Goal: Task Accomplishment & Management: Use online tool/utility

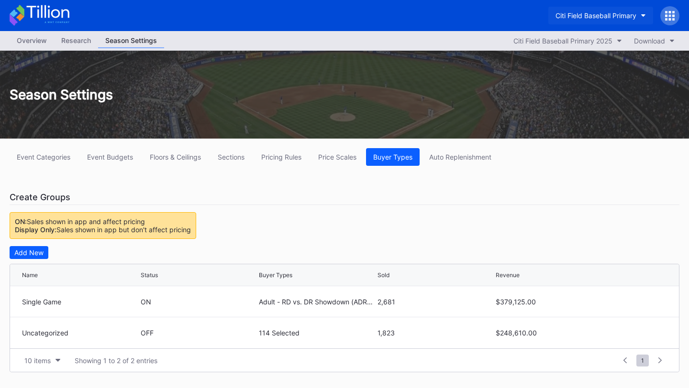
click at [610, 11] on button "Citi Field Baseball Primary" at bounding box center [600, 16] width 105 height 18
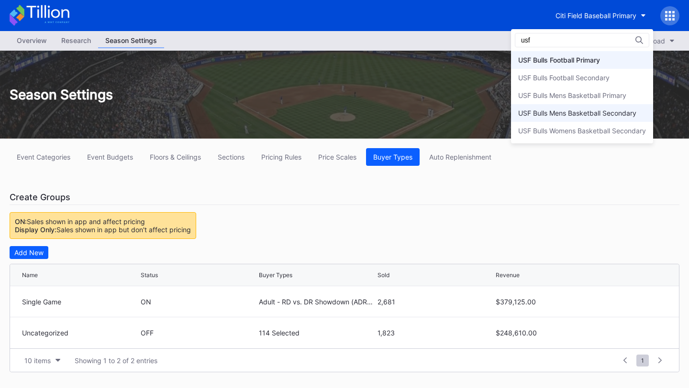
type input "usf"
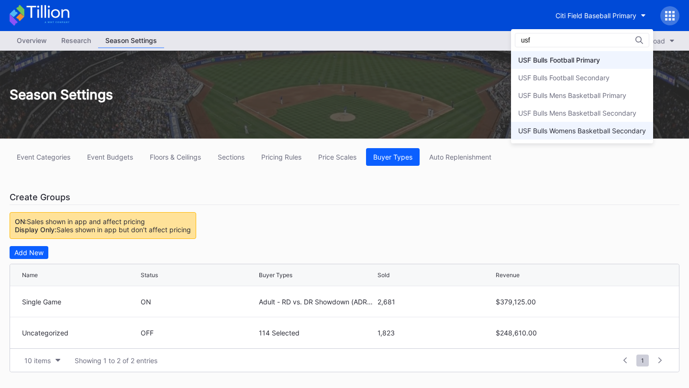
click at [585, 132] on div "USF Bulls Womens Basketball Secondary" at bounding box center [582, 131] width 128 height 8
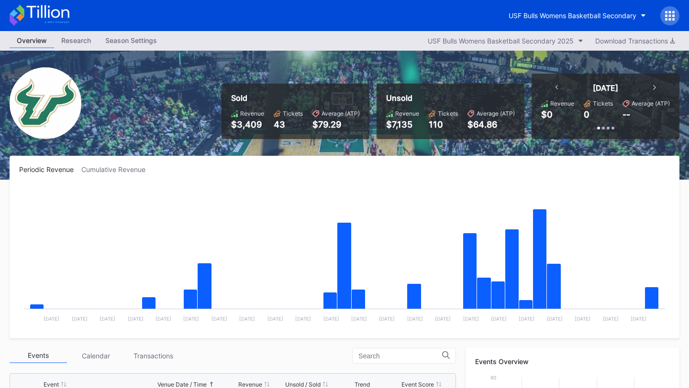
click at [554, 86] on div "[DATE]" at bounding box center [606, 88] width 120 height 10
click at [557, 87] on icon at bounding box center [556, 87] width 3 height 5
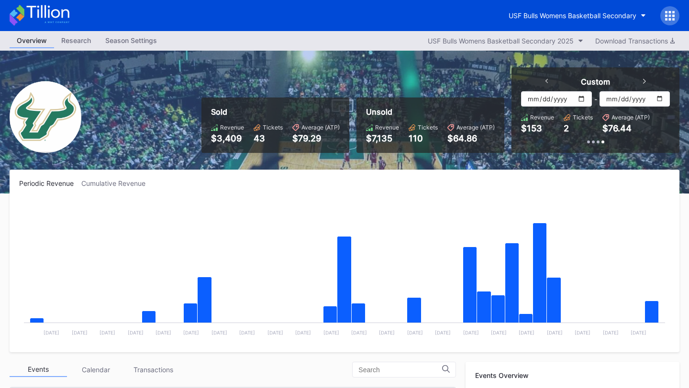
click at [582, 98] on input "[DATE]" at bounding box center [556, 98] width 70 height 15
type input "[DATE]"
click at [658, 97] on input "[DATE]" at bounding box center [634, 98] width 70 height 15
type input "[DATE]"
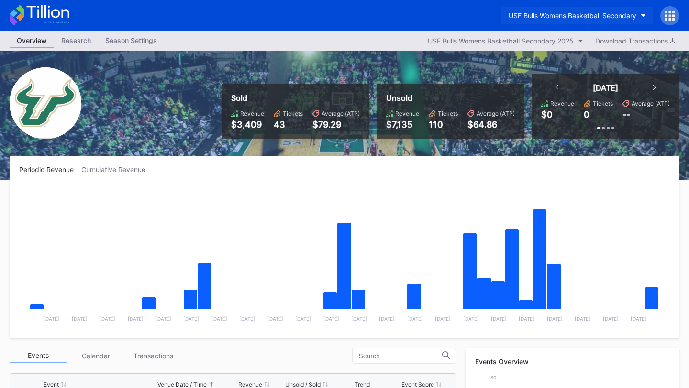
click at [599, 17] on div "USF Bulls Womens Basketball Secondary" at bounding box center [572, 15] width 128 height 8
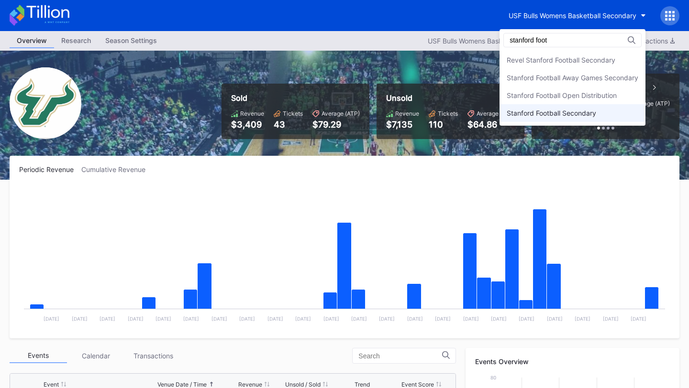
type input "stanford foot"
click at [592, 110] on div "Stanford Football Secondary" at bounding box center [550, 113] width 89 height 8
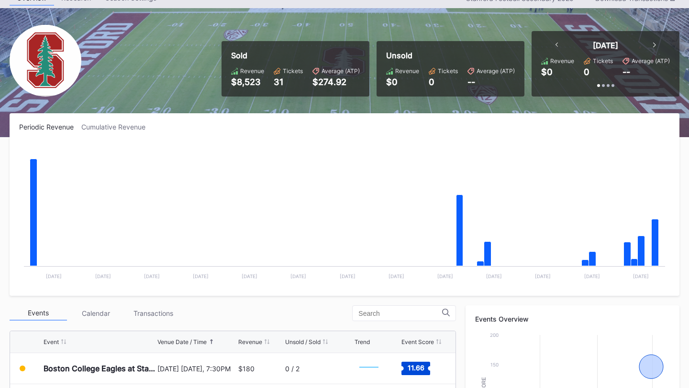
scroll to position [20, 0]
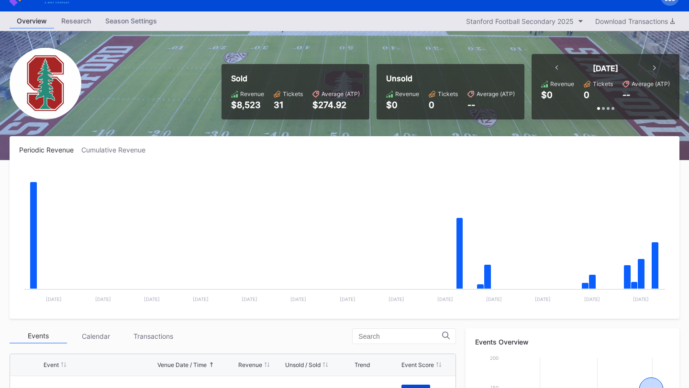
click at [557, 66] on icon at bounding box center [556, 68] width 3 height 5
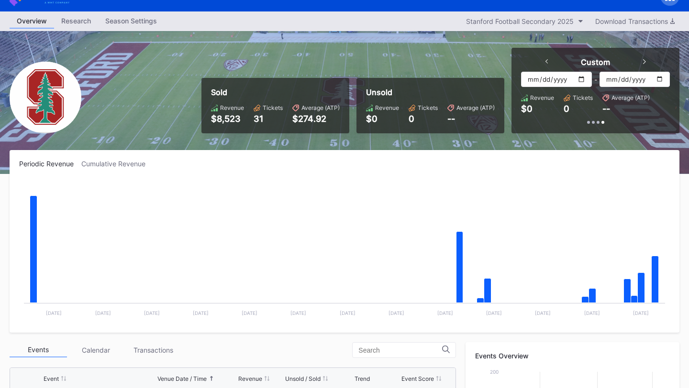
click at [584, 76] on input "[DATE]" at bounding box center [556, 79] width 70 height 15
type input "[DATE]"
click at [664, 78] on input "[DATE]" at bounding box center [634, 79] width 70 height 15
click at [658, 78] on input "[DATE]" at bounding box center [634, 79] width 70 height 15
type input "[DATE]"
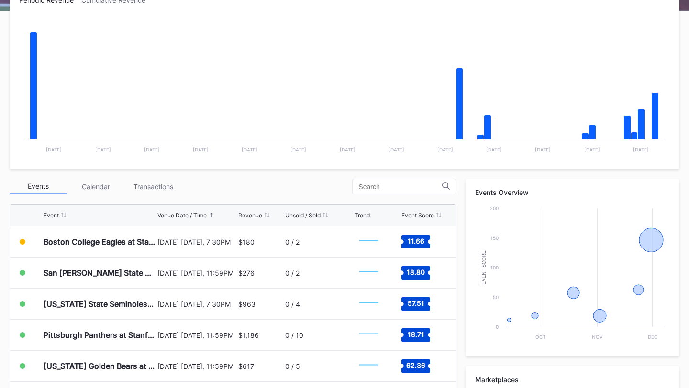
scroll to position [185, 0]
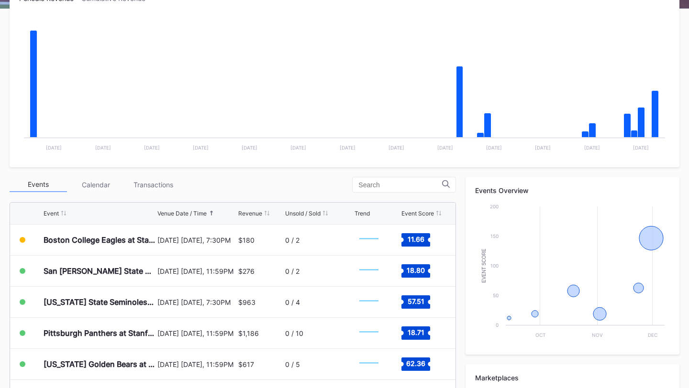
click at [583, 162] on div "Periodic Revenue Cumulative Revenue Created with Highcharts 11.2.0 Chart title …" at bounding box center [344, 76] width 669 height 183
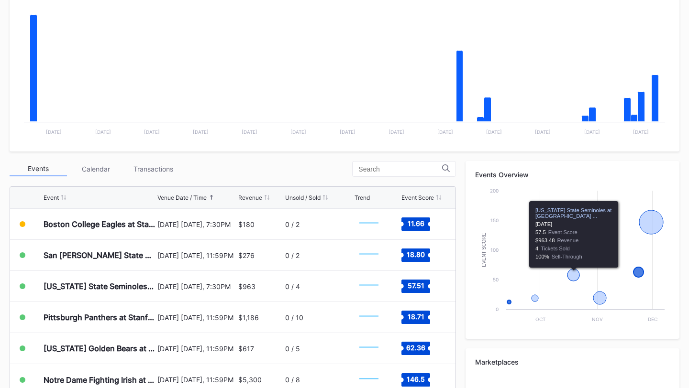
scroll to position [0, 0]
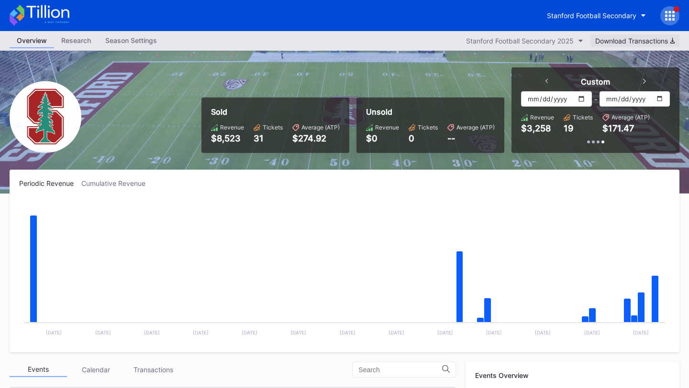
click at [644, 40] on div "Download Transactions" at bounding box center [634, 41] width 79 height 8
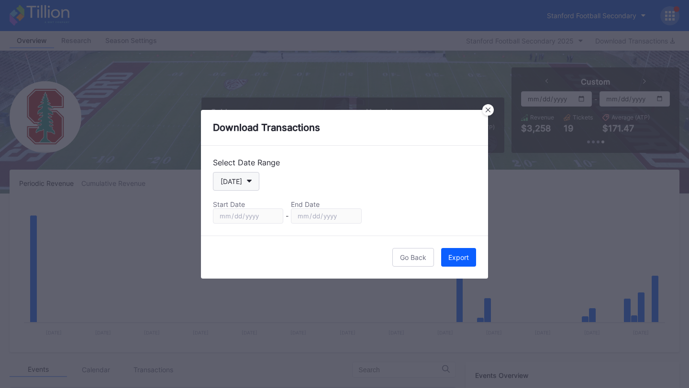
click at [241, 183] on button "[DATE]" at bounding box center [236, 181] width 46 height 19
click at [241, 185] on button "[DATE]" at bounding box center [236, 181] width 46 height 19
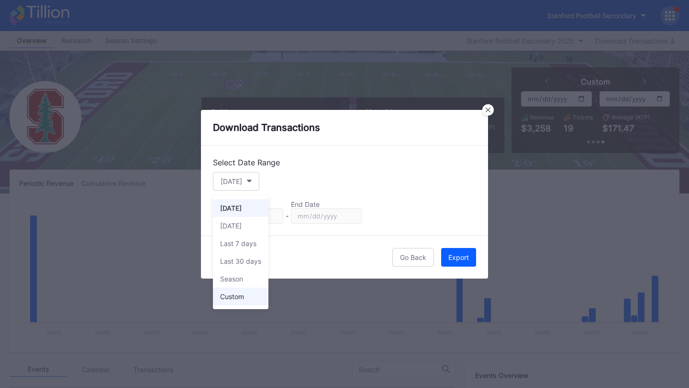
click at [243, 301] on div "Custom" at bounding box center [240, 297] width 55 height 18
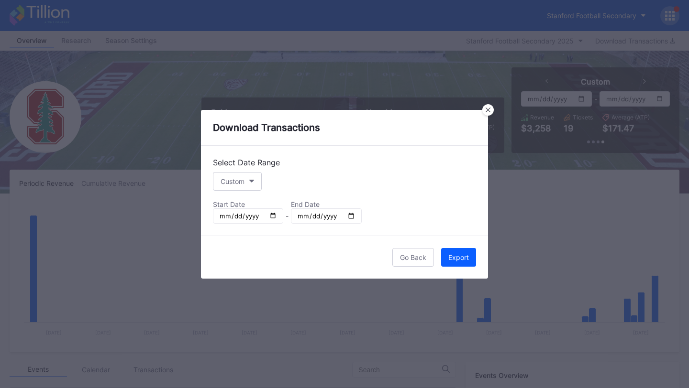
click at [251, 204] on div "Start Date" at bounding box center [248, 204] width 70 height 8
click at [271, 216] on input "[DATE]" at bounding box center [248, 215] width 70 height 15
type input "[DATE]"
click at [351, 209] on input "[DATE]" at bounding box center [326, 215] width 70 height 15
click at [352, 218] on input "[DATE]" at bounding box center [326, 215] width 70 height 15
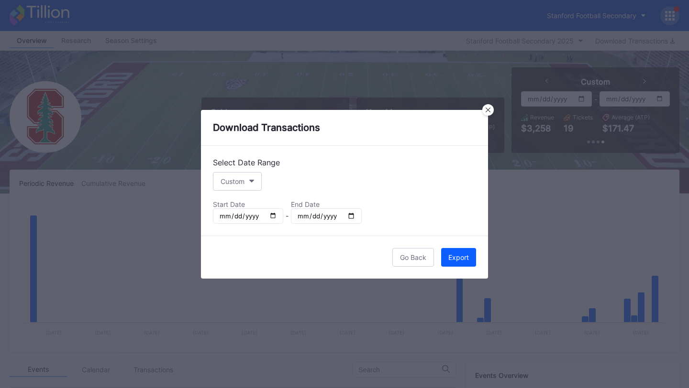
click at [349, 213] on input "2025-08-31" at bounding box center [326, 215] width 70 height 15
type input "[DATE]"
click at [462, 257] on div "Export" at bounding box center [458, 257] width 21 height 8
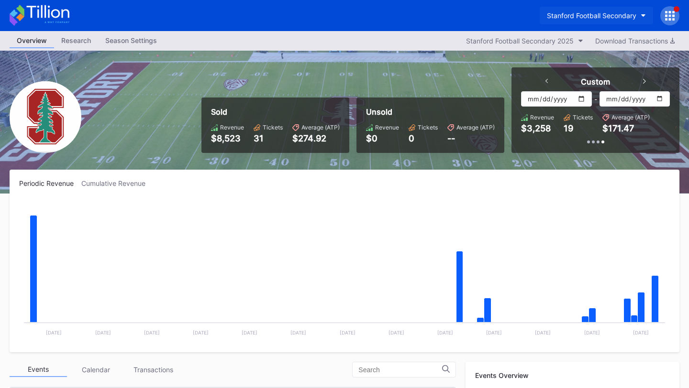
click at [582, 16] on div "Stanford Football Secondary" at bounding box center [591, 15] width 89 height 8
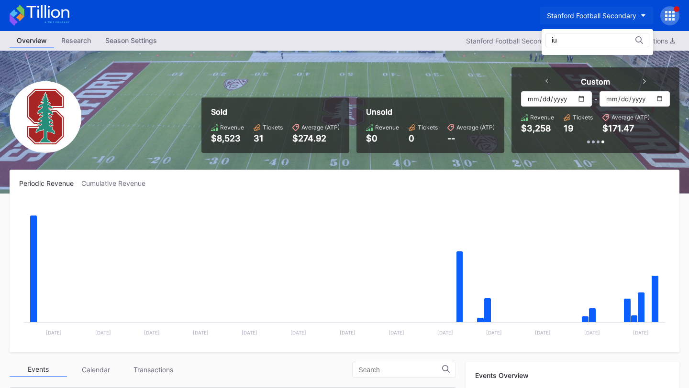
type input "i"
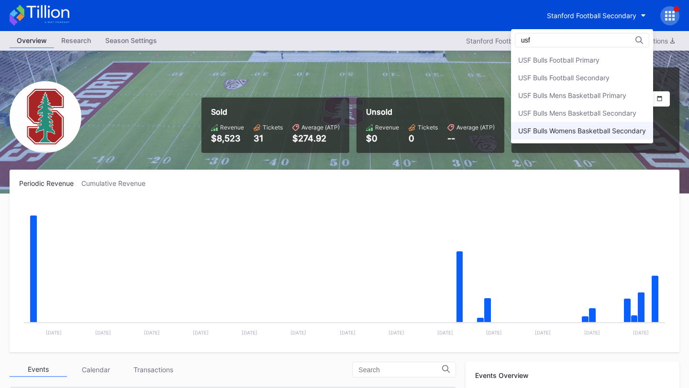
type input "usf"
click at [581, 131] on div "USF Bulls Womens Basketball Secondary" at bounding box center [582, 131] width 128 height 8
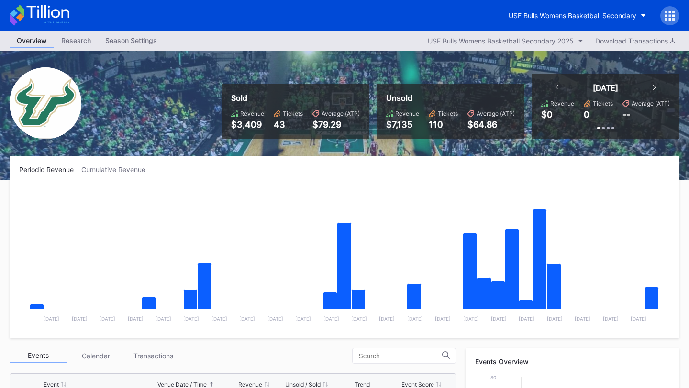
click at [555, 91] on div at bounding box center [556, 88] width 3 height 10
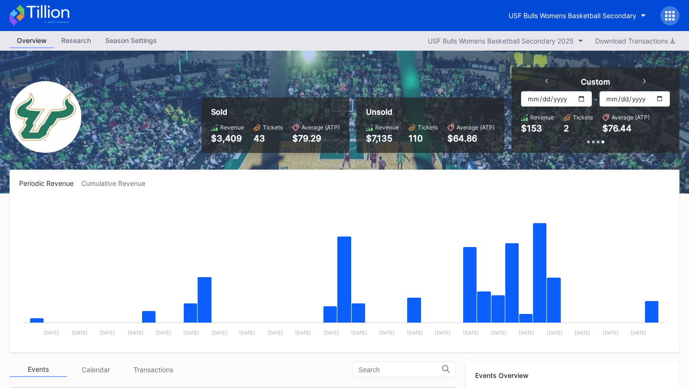
click at [581, 99] on input "[DATE]" at bounding box center [556, 98] width 70 height 15
type input "[DATE]"
click at [658, 97] on input "[DATE]" at bounding box center [634, 98] width 70 height 15
type input "[DATE]"
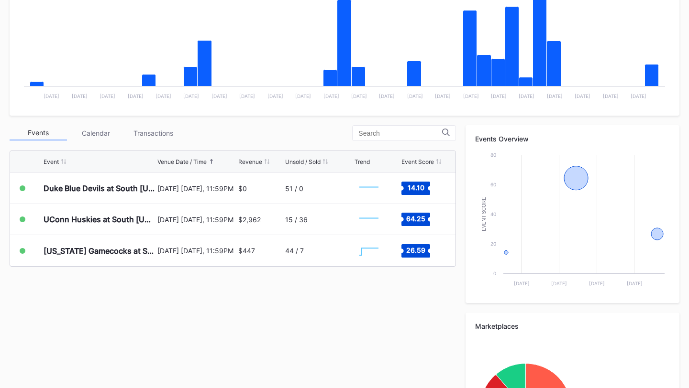
scroll to position [242, 0]
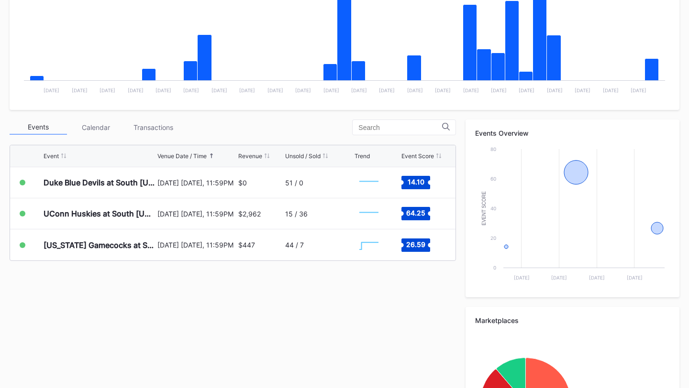
click at [632, 87] on rect "Chart title" at bounding box center [344, 28] width 650 height 143
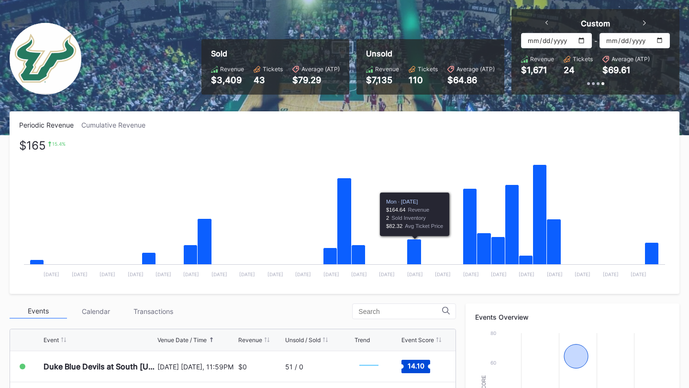
scroll to position [0, 0]
